Goal: Task Accomplishment & Management: Manage account settings

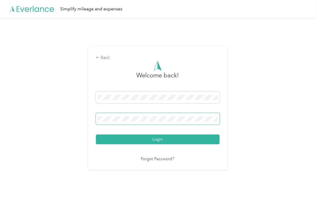
click at [130, 115] on span at bounding box center [158, 119] width 124 height 12
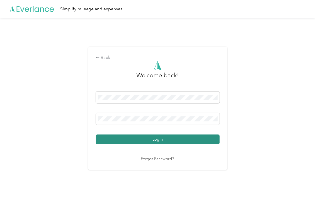
click at [117, 139] on button "Login" at bounding box center [158, 139] width 124 height 10
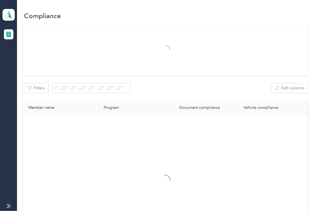
click at [204, 88] on div "Filters Edit columns" at bounding box center [166, 88] width 285 height 10
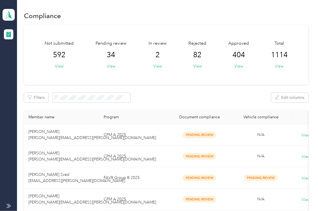
click at [158, 93] on div "Filters Edit columns" at bounding box center [166, 98] width 285 height 10
click at [107, 66] on button "View" at bounding box center [111, 66] width 9 height 6
click at [7, 16] on icon at bounding box center [8, 15] width 8 height 8
click at [22, 61] on div "Log out" at bounding box center [61, 59] width 110 height 10
